Goal: Information Seeking & Learning: Learn about a topic

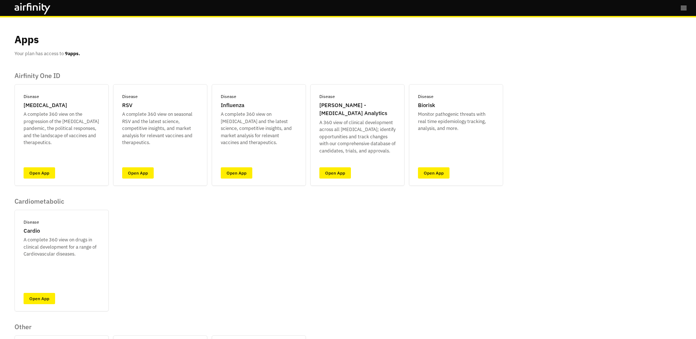
click at [232, 209] on div "Airfinity One ID Disease COVID-19 A complete 360 view on the progression of the…" at bounding box center [259, 254] width 489 height 365
click at [340, 171] on link "Open App" at bounding box center [335, 172] width 32 height 11
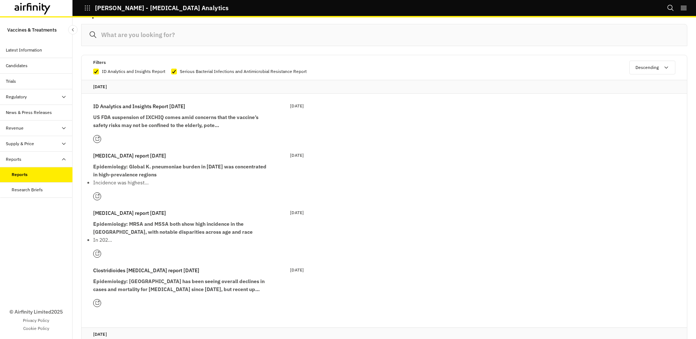
scroll to position [84, 0]
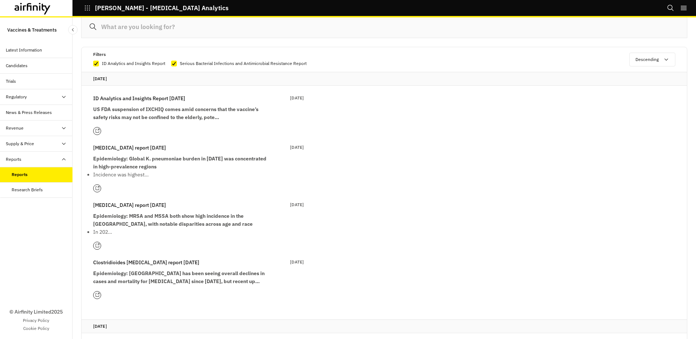
click at [149, 203] on p "[MEDICAL_DATA] report [DATE]" at bounding box center [129, 205] width 73 height 8
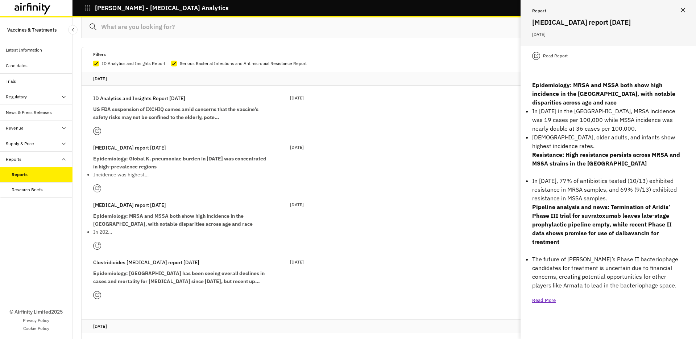
click at [557, 53] on p "Read Report" at bounding box center [555, 55] width 25 height 7
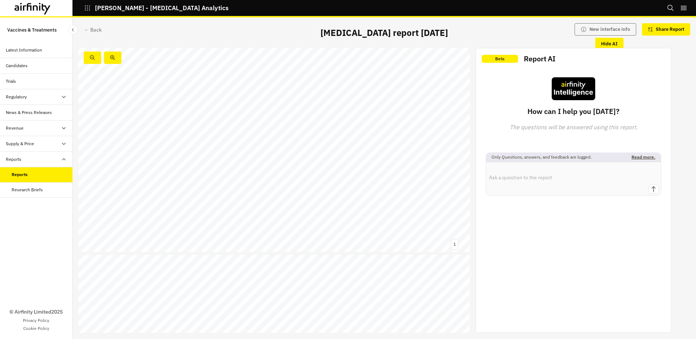
click at [166, 200] on span "[DATE]" at bounding box center [127, 202] width 78 height 24
click at [349, 149] on div "Data: [PERSON_NAME] et al., 2025 Visualisation: Airfinity Potential cost - effe…" at bounding box center [274, 201] width 392 height 220
click at [308, 183] on span "Biomedizinische" at bounding box center [321, 183] width 32 height 4
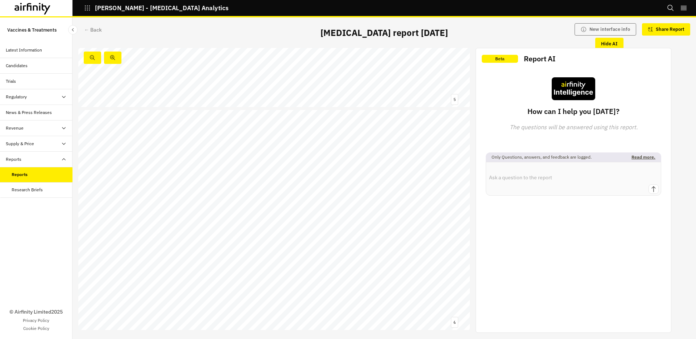
scroll to position [1049, 0]
click at [272, 226] on div "6 Data: CDC case and death data [DATE] - [DATE] Visualisation: Airfinity Invasi…" at bounding box center [274, 223] width 392 height 220
click at [273, 216] on div "6 Data: CDC case and death data [DATE] - [DATE] Visualisation: Airfinity Invasi…" at bounding box center [274, 201] width 392 height 220
